Goal: Transaction & Acquisition: Obtain resource

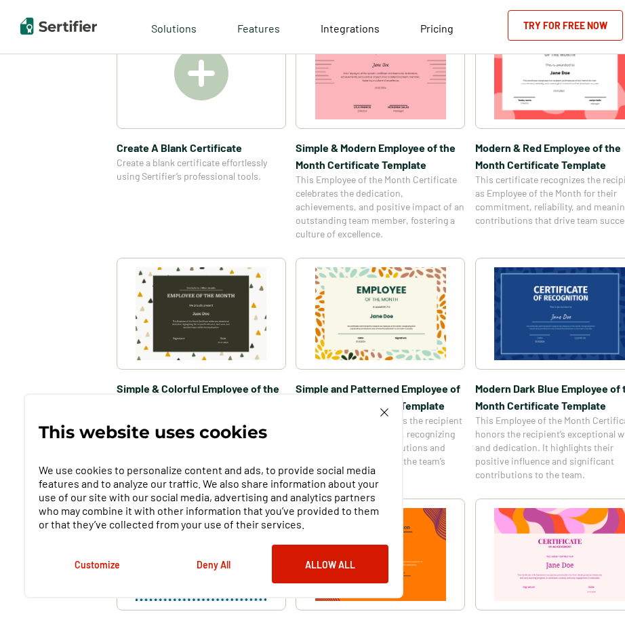
scroll to position [271, 0]
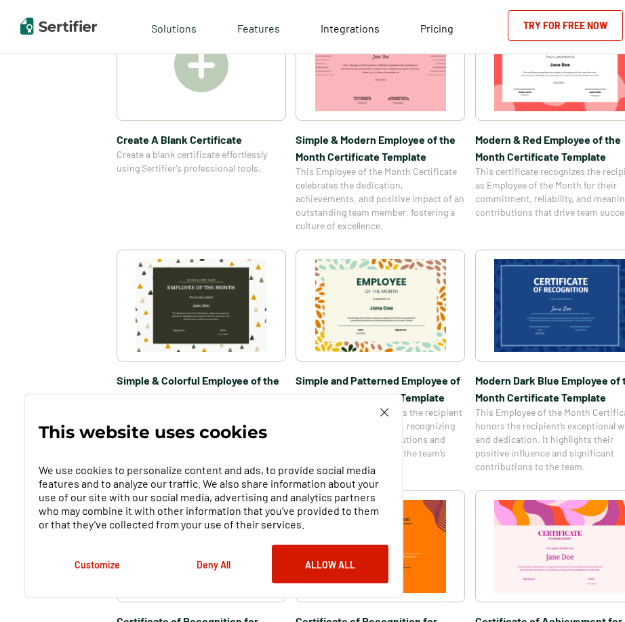
click at [538, 283] on img at bounding box center [560, 305] width 132 height 93
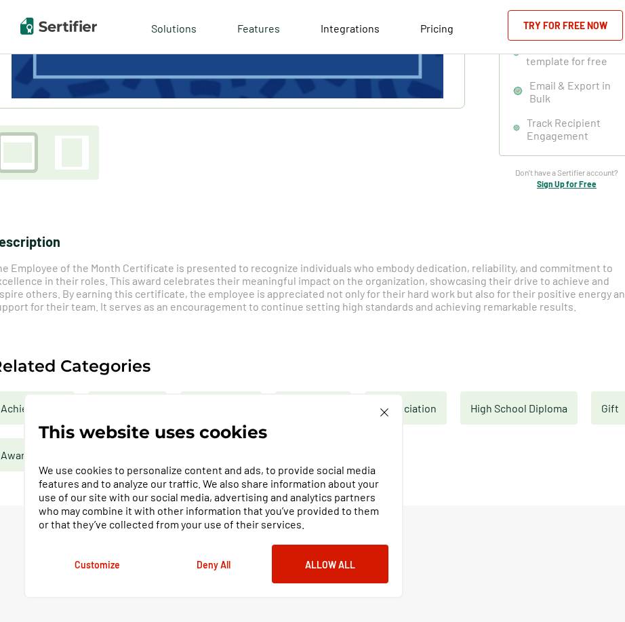
scroll to position [407, 0]
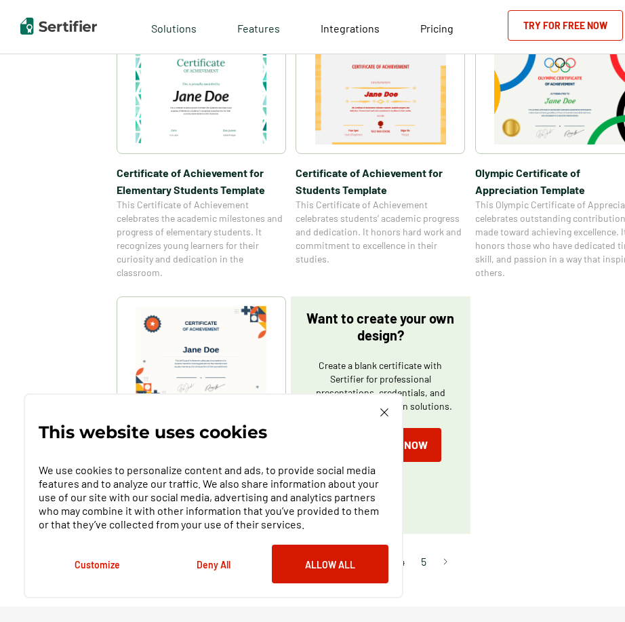
scroll to position [973, 0]
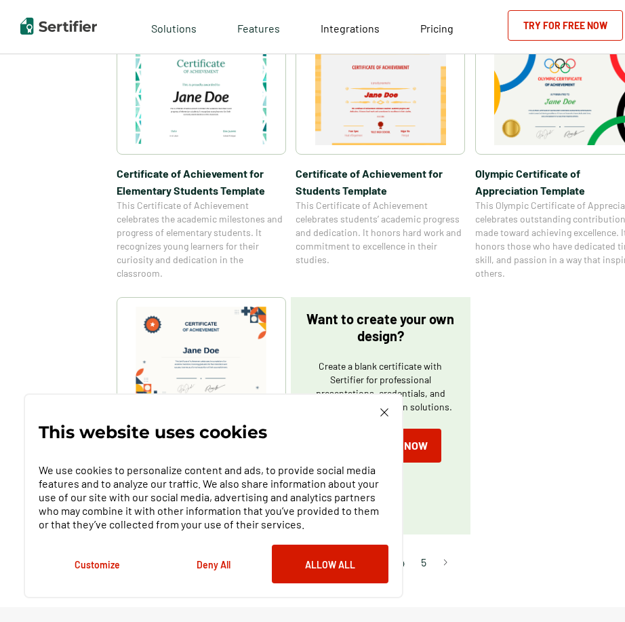
click at [392, 138] on img at bounding box center [381, 98] width 132 height 93
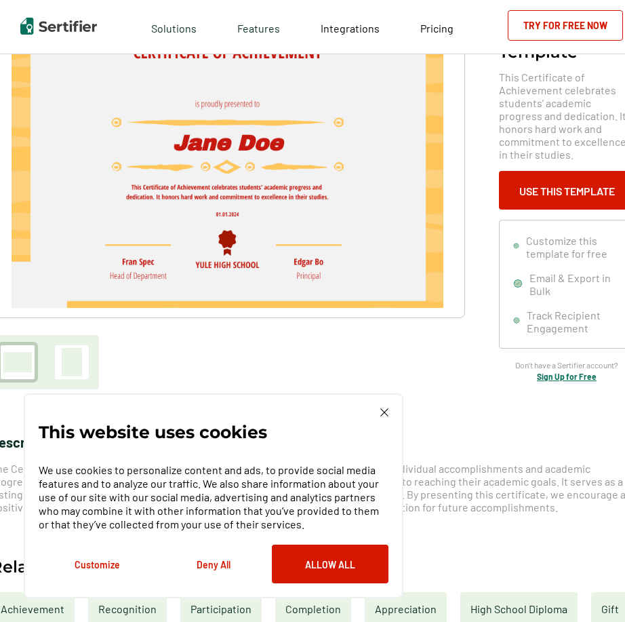
scroll to position [136, 0]
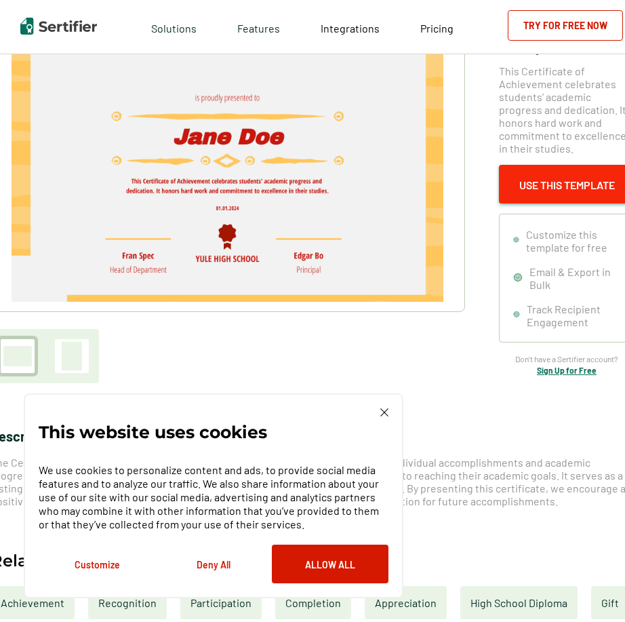
click at [591, 166] on button "Use This Template" at bounding box center [567, 184] width 136 height 39
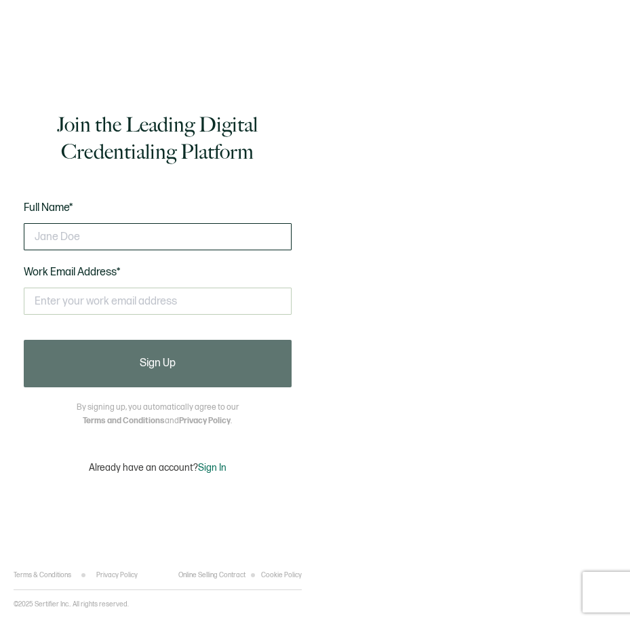
click at [212, 237] on input "text" at bounding box center [158, 236] width 268 height 27
type input "[PERSON_NAME]"
